Goal: Transaction & Acquisition: Book appointment/travel/reservation

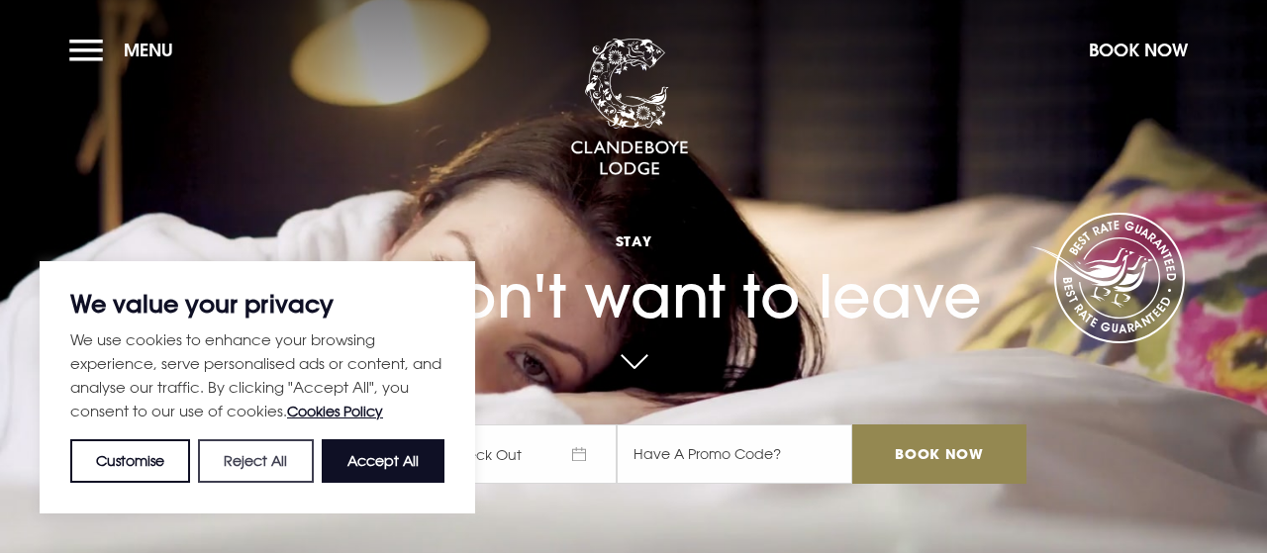
click at [247, 468] on button "Reject All" at bounding box center [255, 462] width 115 height 44
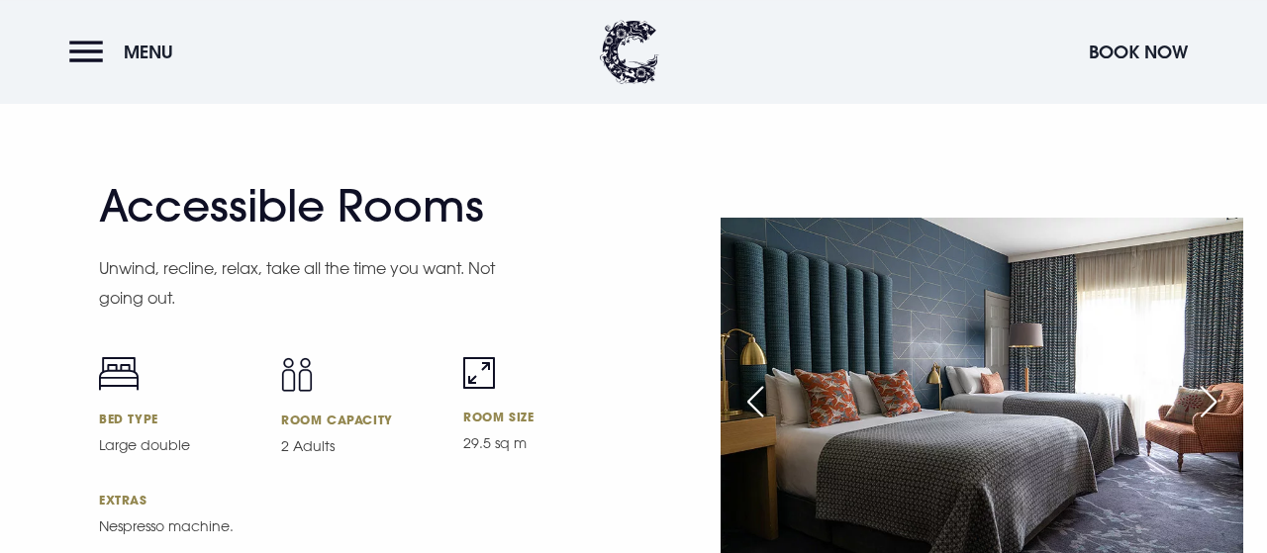
scroll to position [5871, 0]
drag, startPoint x: 644, startPoint y: 455, endPoint x: 645, endPoint y: 434, distance: 21.8
click at [645, 434] on div "Accessible Rooms Unwind, recline, relax, take all the time you want. Not going …" at bounding box center [633, 412] width 1267 height 467
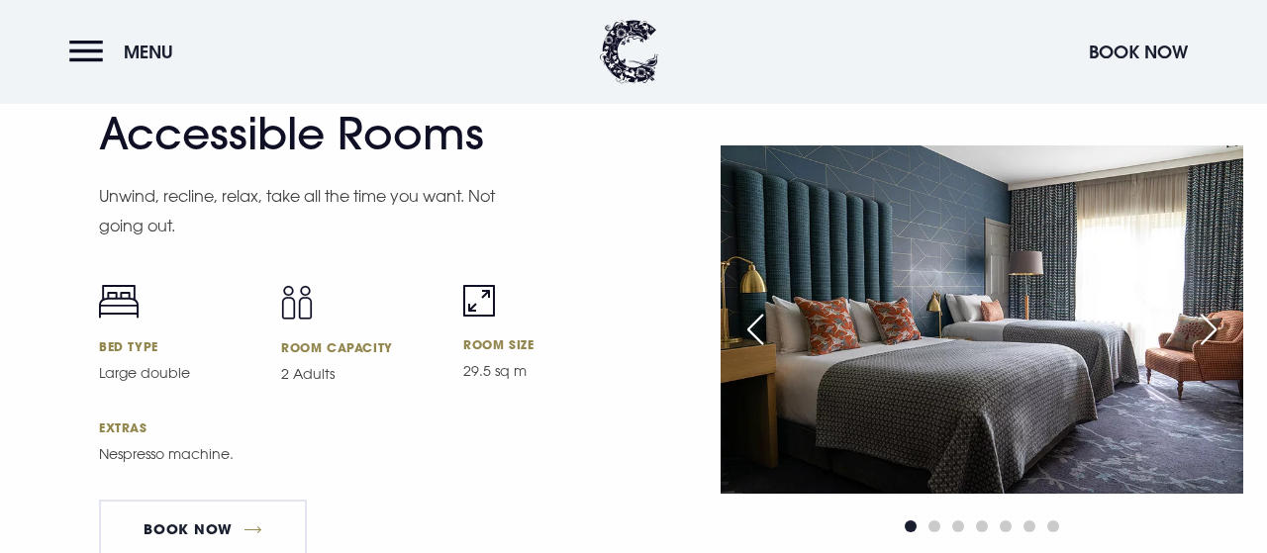
scroll to position [5941, 0]
click at [1211, 334] on div "Next slide" at bounding box center [1209, 331] width 50 height 44
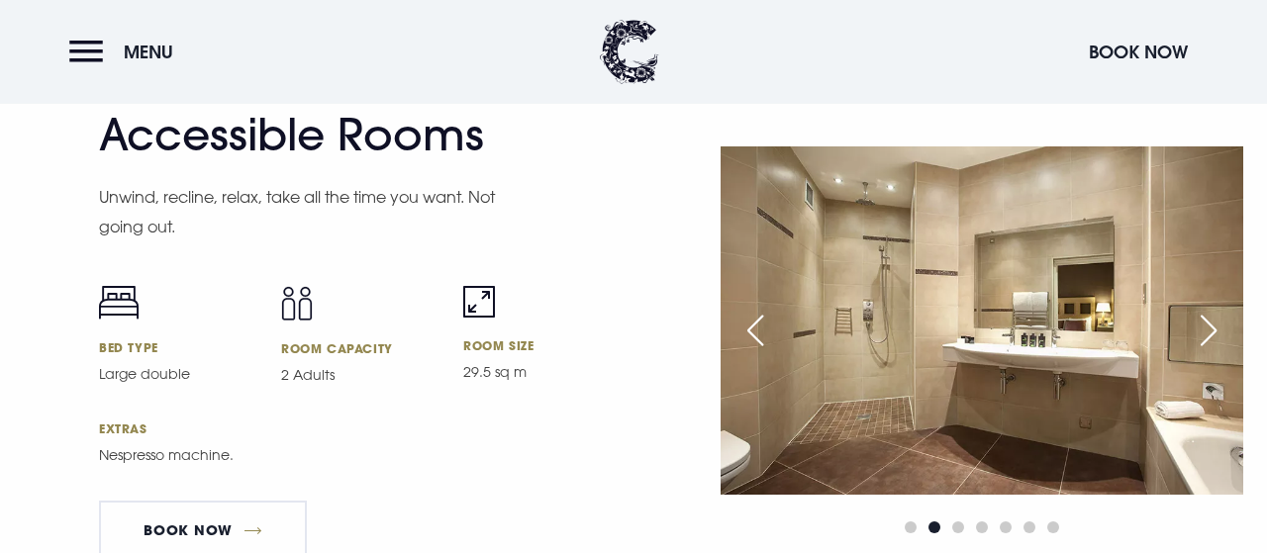
click at [1211, 334] on div "Next slide" at bounding box center [1209, 331] width 50 height 44
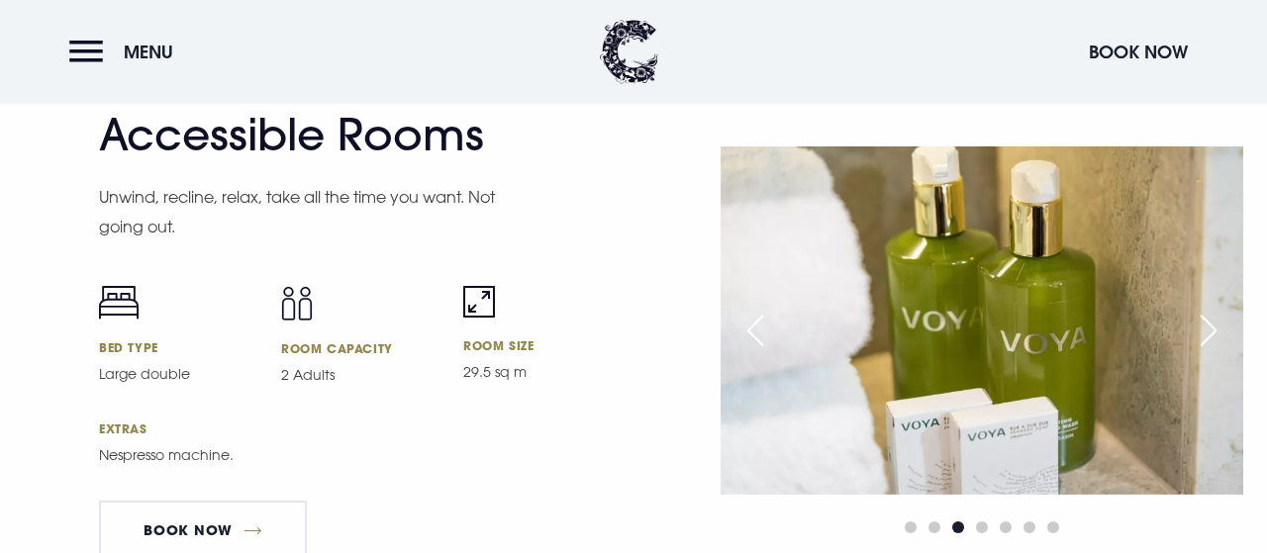
click at [1211, 334] on div "Next slide" at bounding box center [1209, 331] width 50 height 44
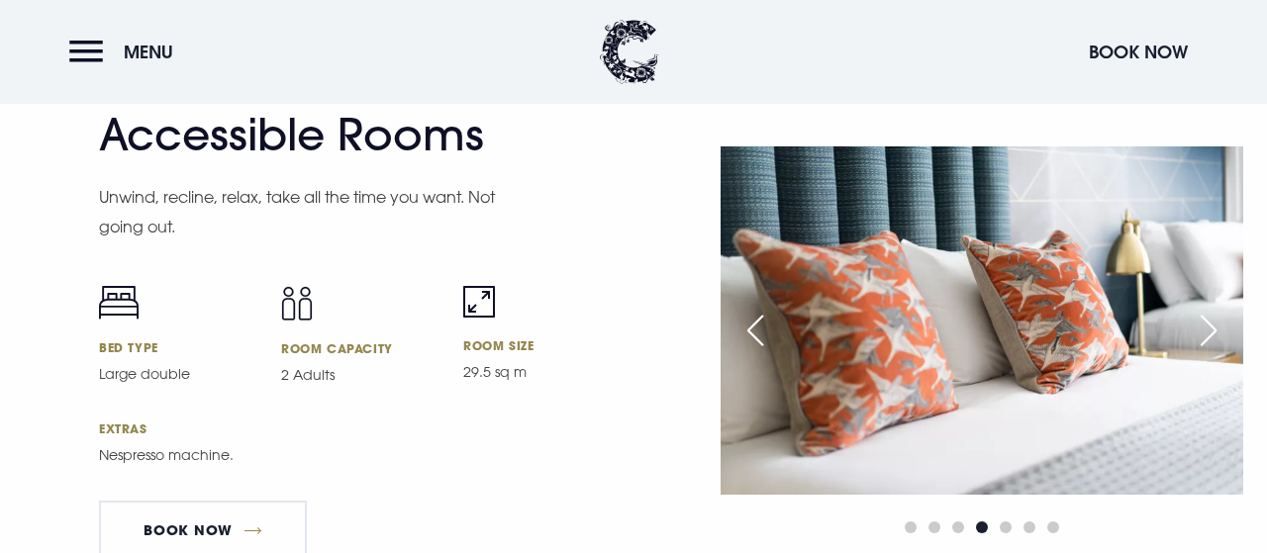
click at [1211, 334] on div "Next slide" at bounding box center [1209, 331] width 50 height 44
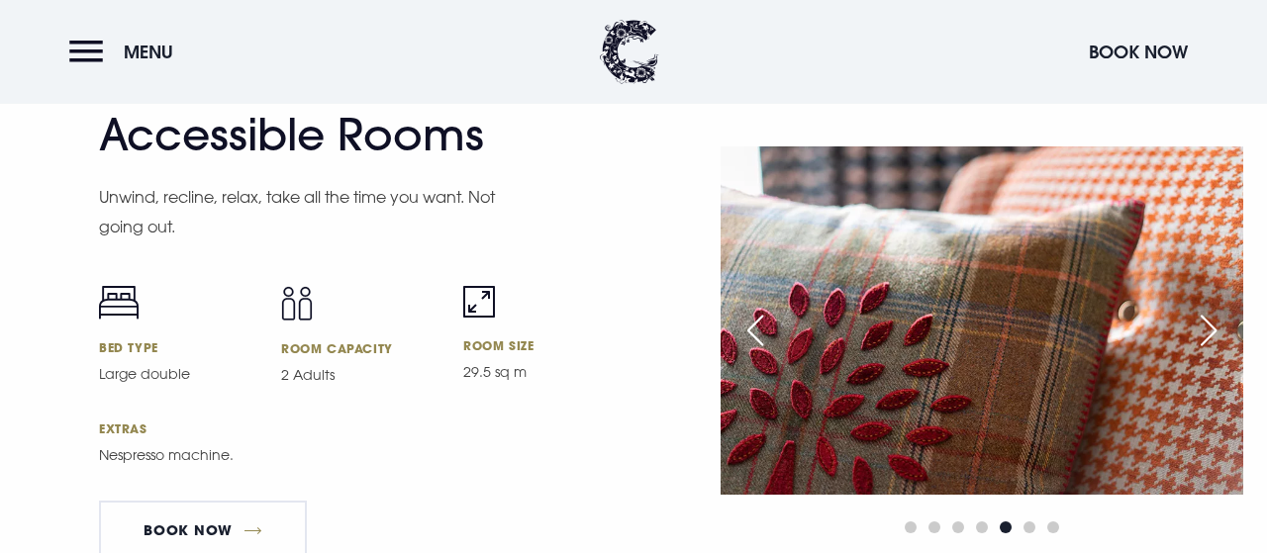
click at [1211, 334] on div "Next slide" at bounding box center [1209, 331] width 50 height 44
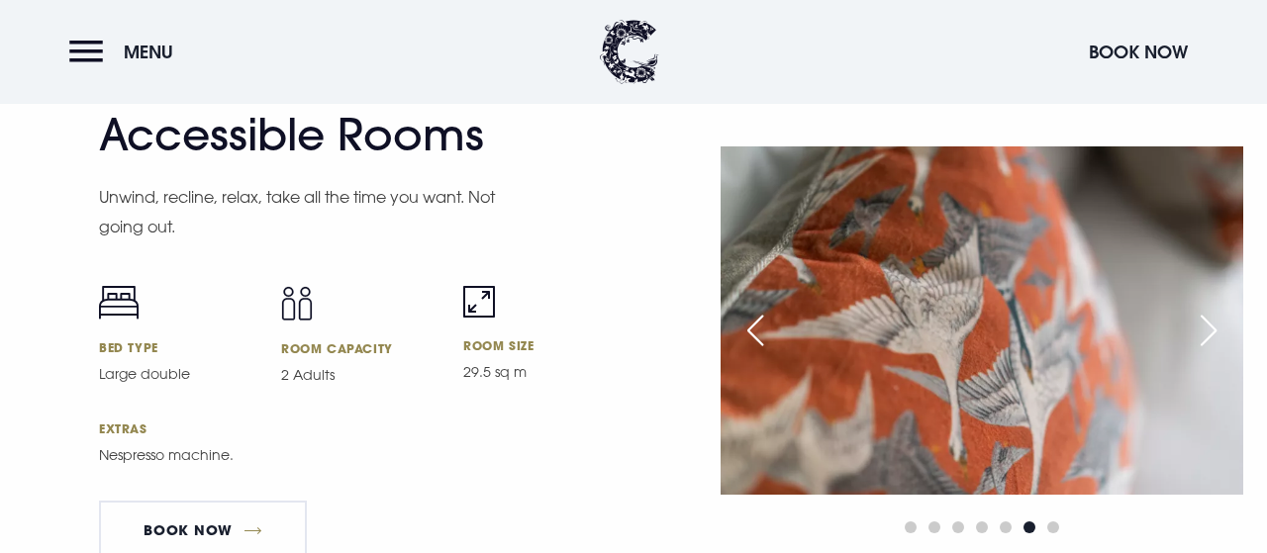
click at [1218, 332] on div "Next slide" at bounding box center [1209, 331] width 50 height 44
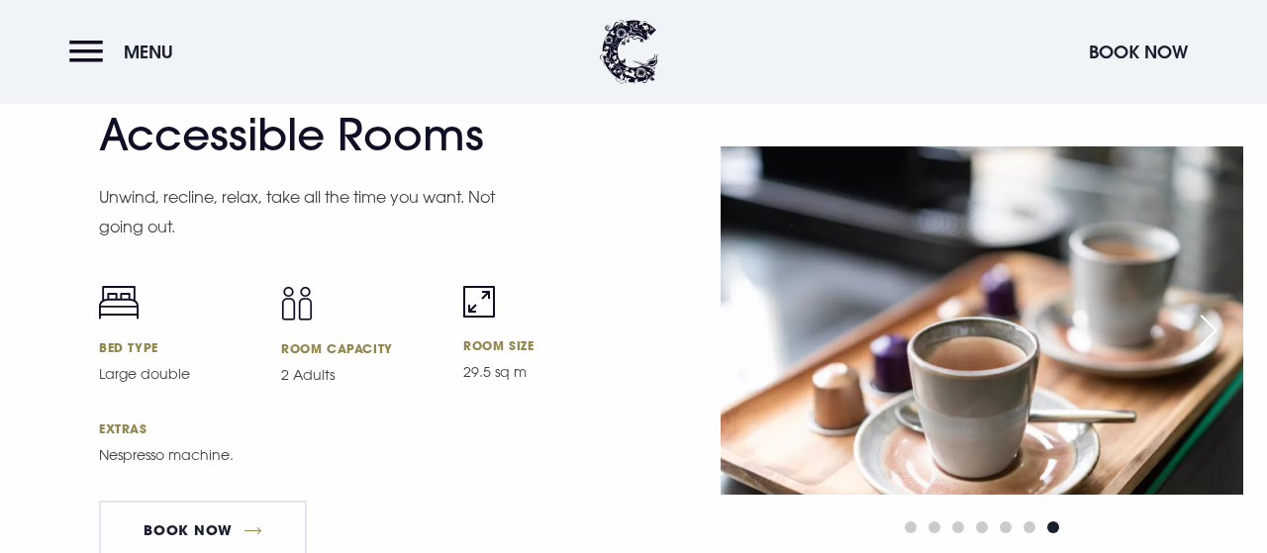
click at [734, 336] on div "Previous slide" at bounding box center [756, 331] width 50 height 44
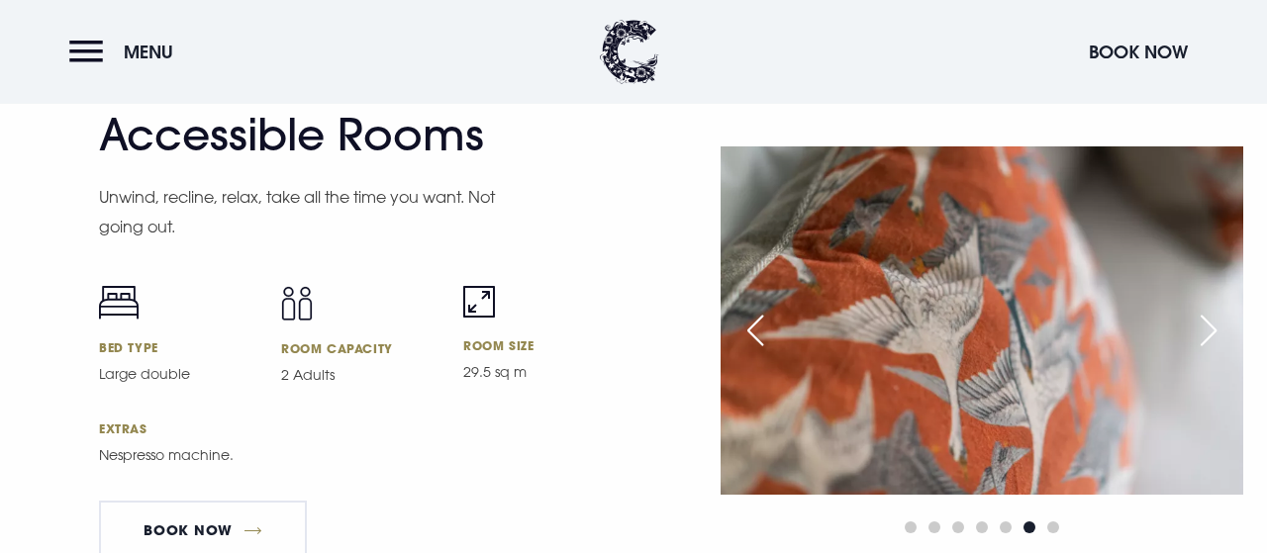
click at [734, 336] on div "Previous slide" at bounding box center [756, 331] width 50 height 44
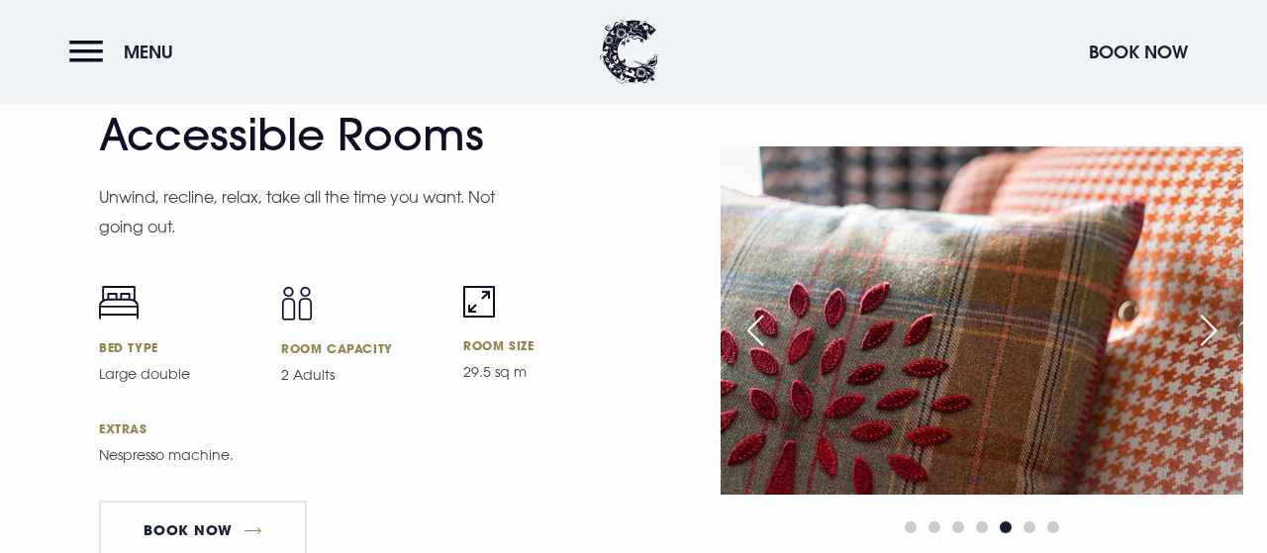
click at [734, 336] on div "Previous slide" at bounding box center [756, 331] width 50 height 44
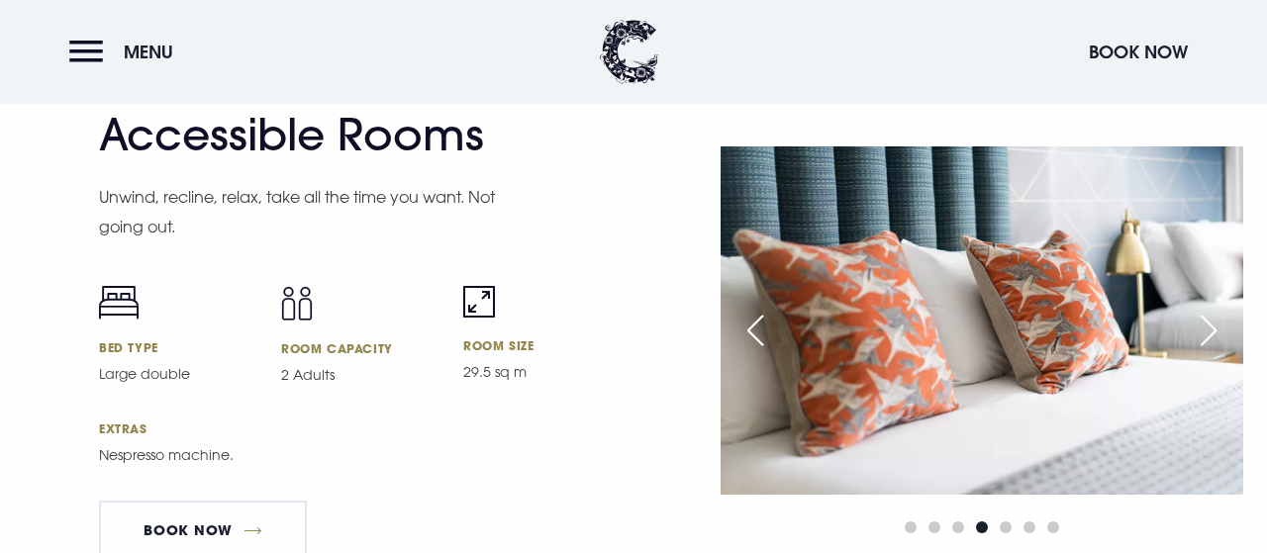
click at [734, 336] on div "Previous slide" at bounding box center [756, 331] width 50 height 44
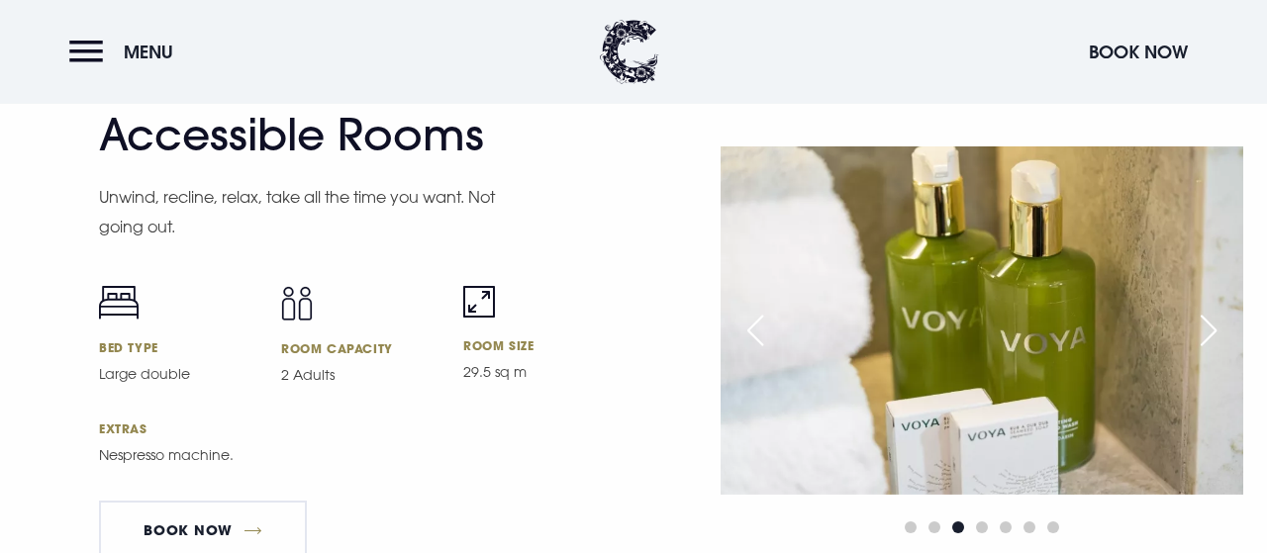
click at [748, 334] on div "Previous slide" at bounding box center [756, 331] width 50 height 44
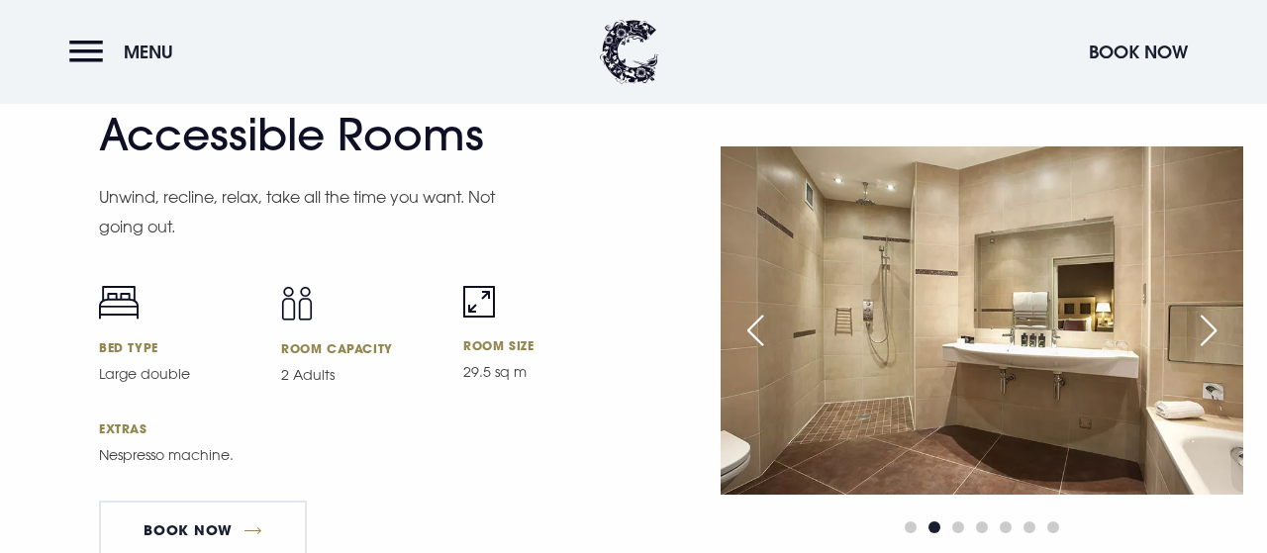
click at [748, 334] on div "Previous slide" at bounding box center [756, 331] width 50 height 44
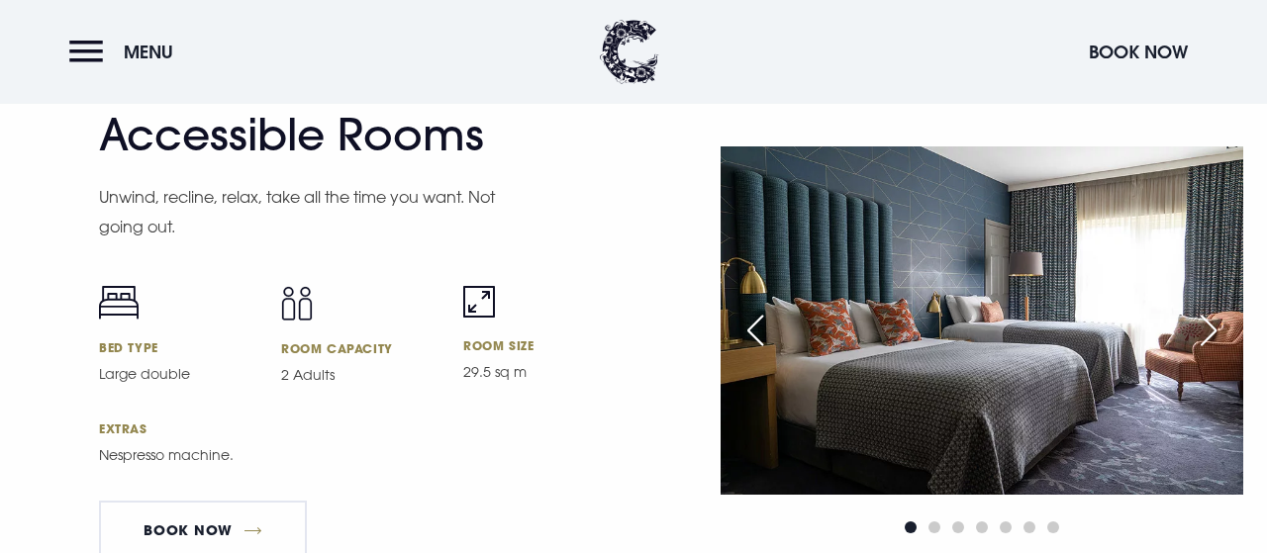
click at [1217, 329] on div "Next slide" at bounding box center [1209, 331] width 50 height 44
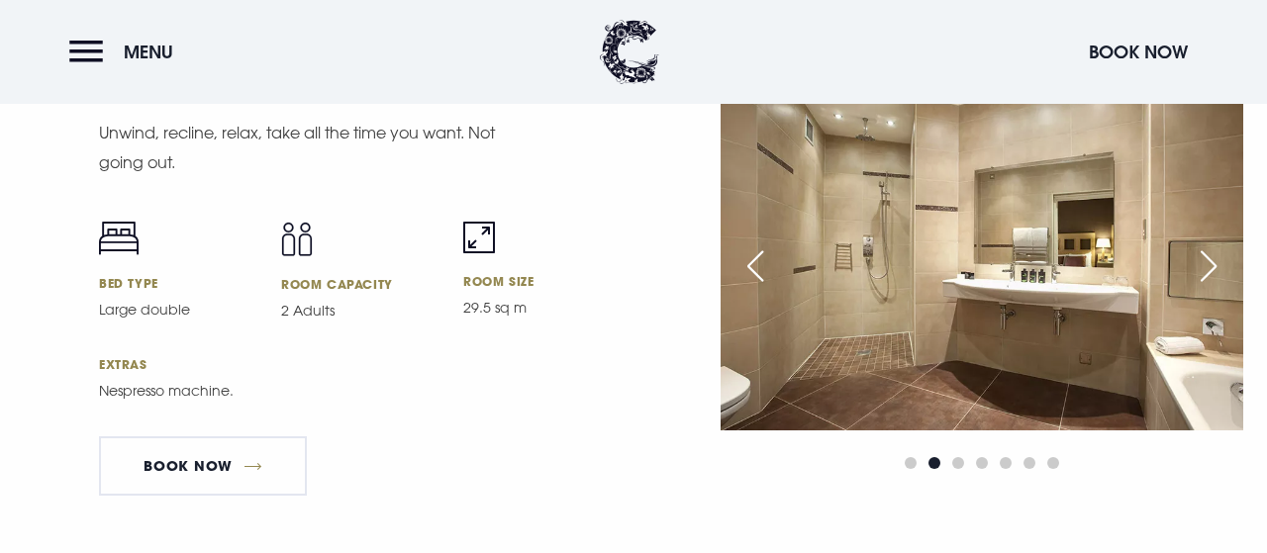
scroll to position [6004, 0]
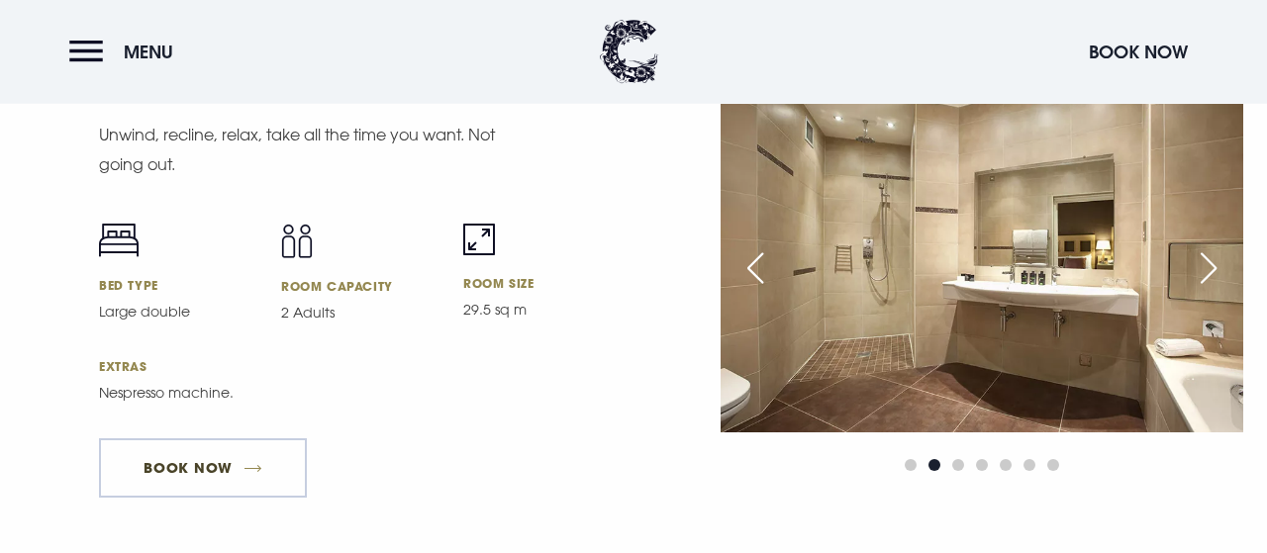
click at [205, 468] on link "Book Now" at bounding box center [203, 468] width 208 height 59
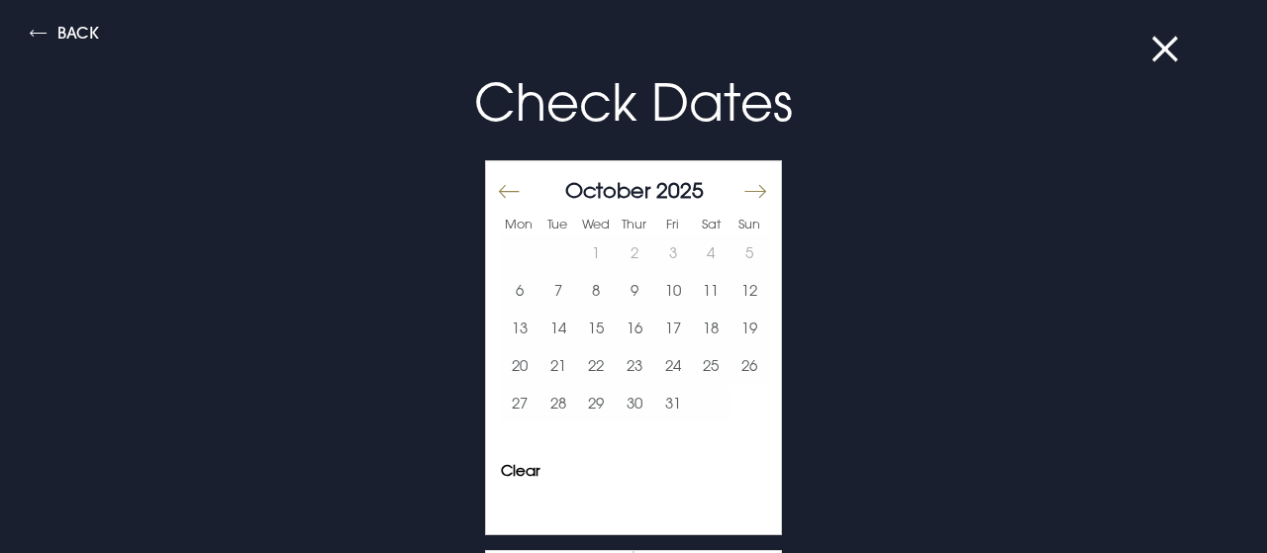
click at [757, 190] on button "Move forward to switch to the next month." at bounding box center [755, 191] width 24 height 42
click at [706, 366] on button "27" at bounding box center [711, 367] width 39 height 38
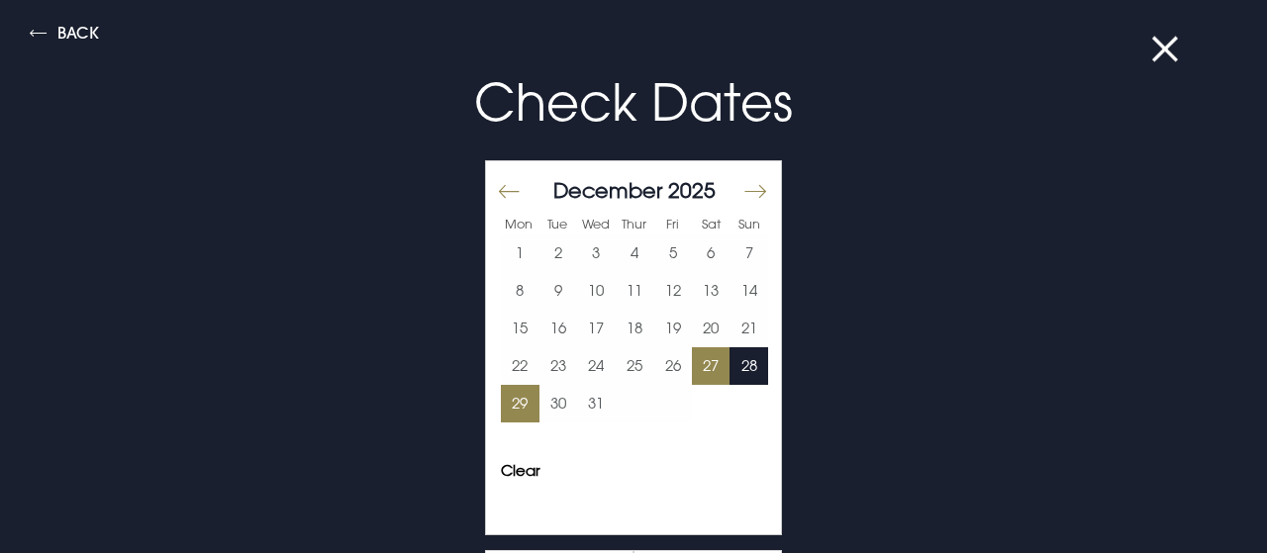
click at [521, 402] on button "29" at bounding box center [520, 404] width 39 height 38
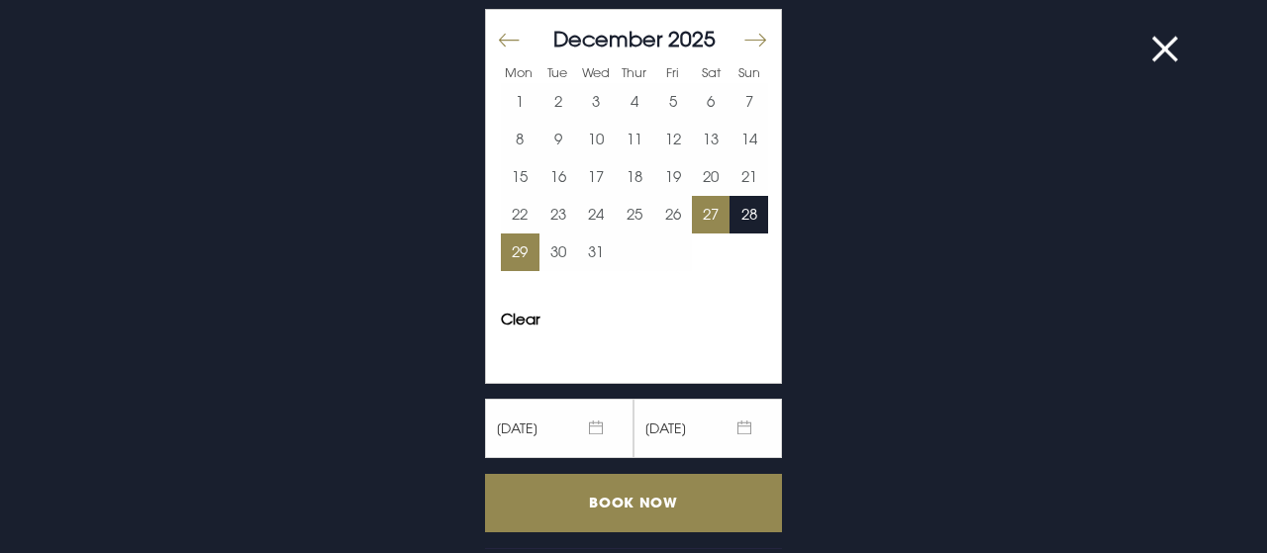
scroll to position [150, 0]
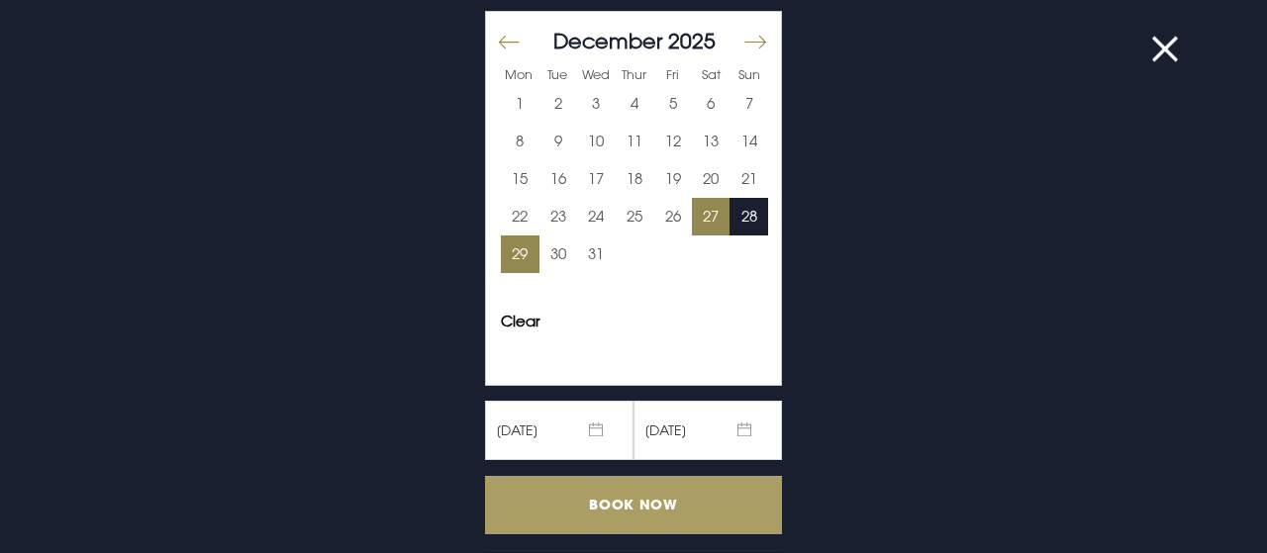
click at [668, 503] on input "Book Now" at bounding box center [633, 505] width 297 height 58
